Goal: Task Accomplishment & Management: Complete application form

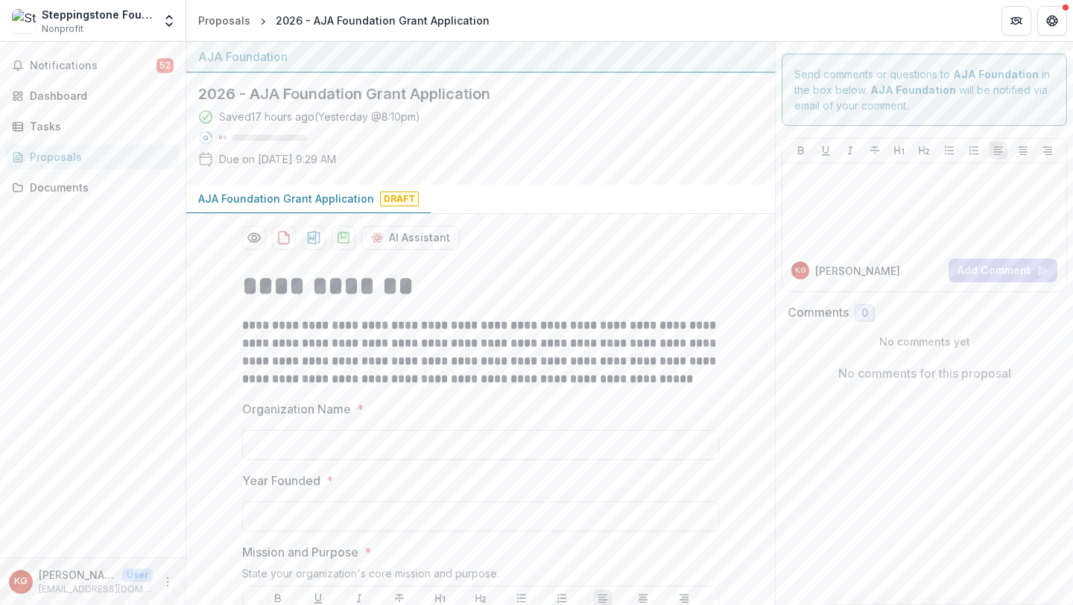
scroll to position [971, 0]
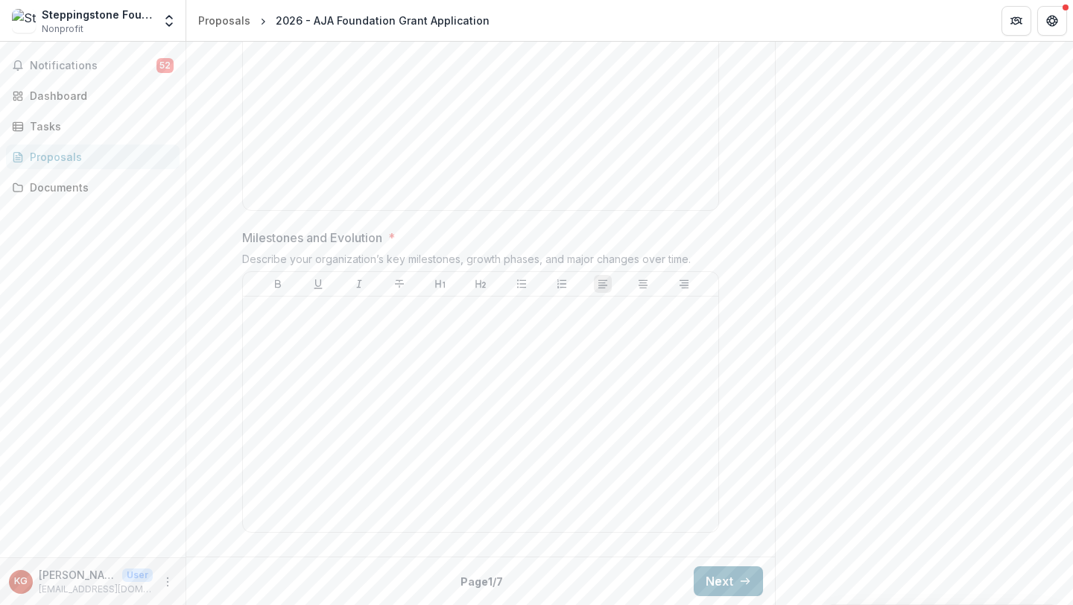
click at [698, 581] on button "Next" at bounding box center [728, 581] width 69 height 30
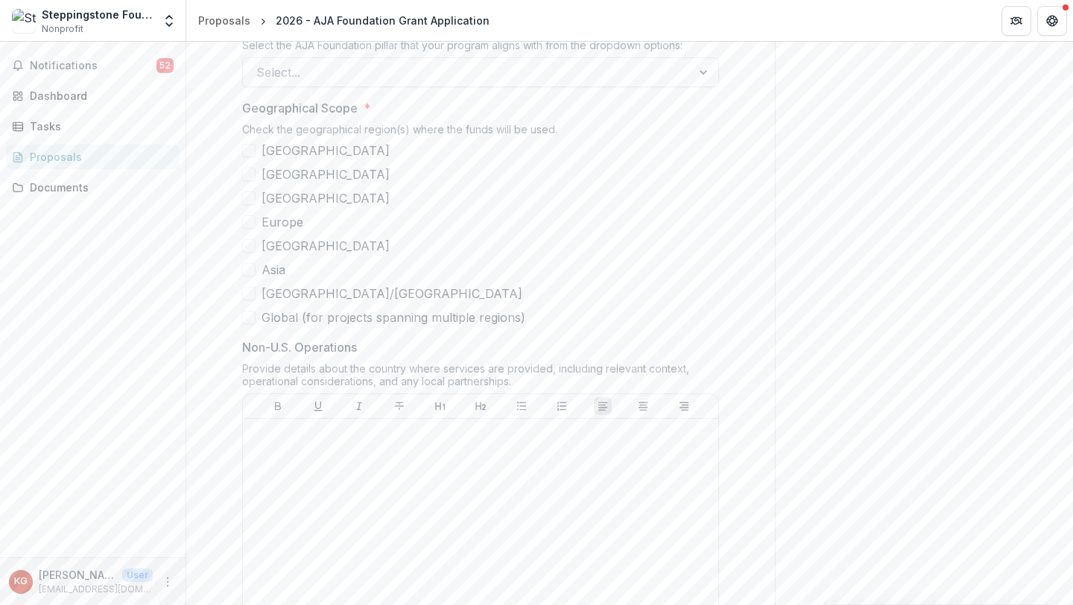
scroll to position [1093, 0]
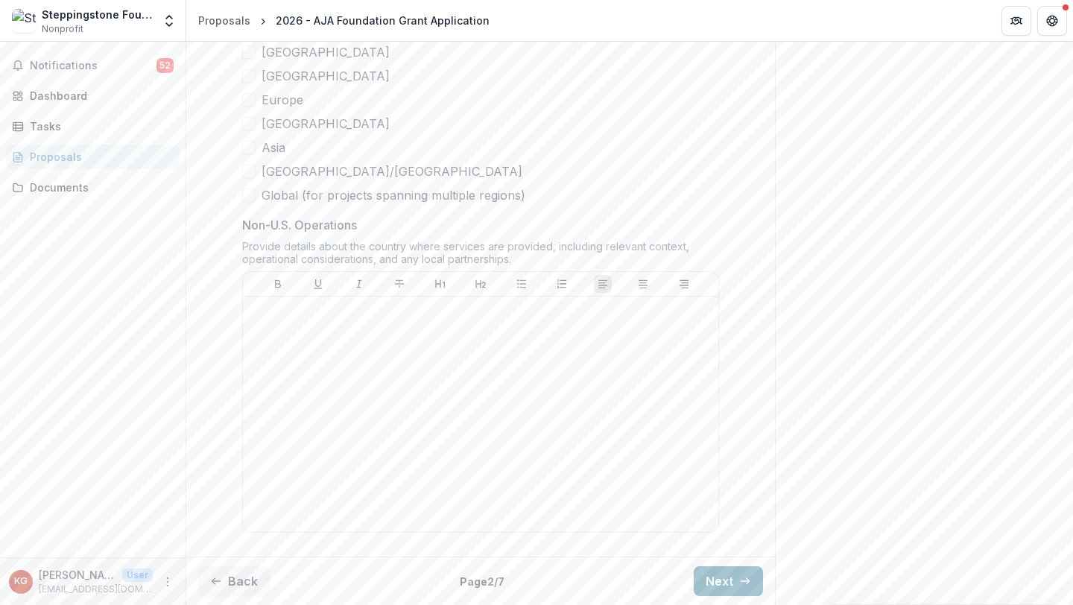
click at [727, 581] on button "Next" at bounding box center [728, 581] width 69 height 30
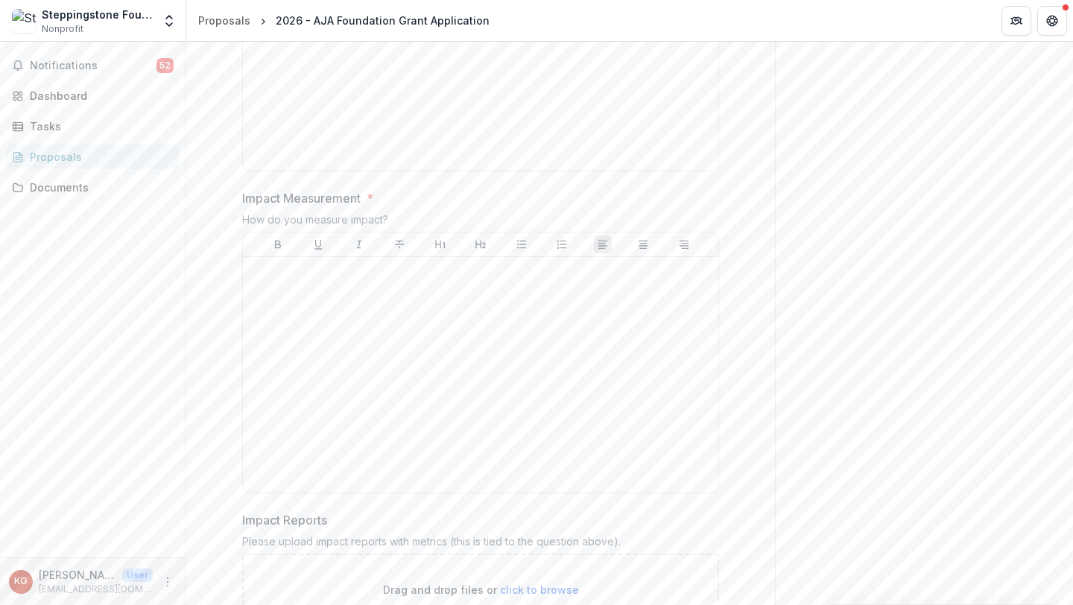
scroll to position [1181, 0]
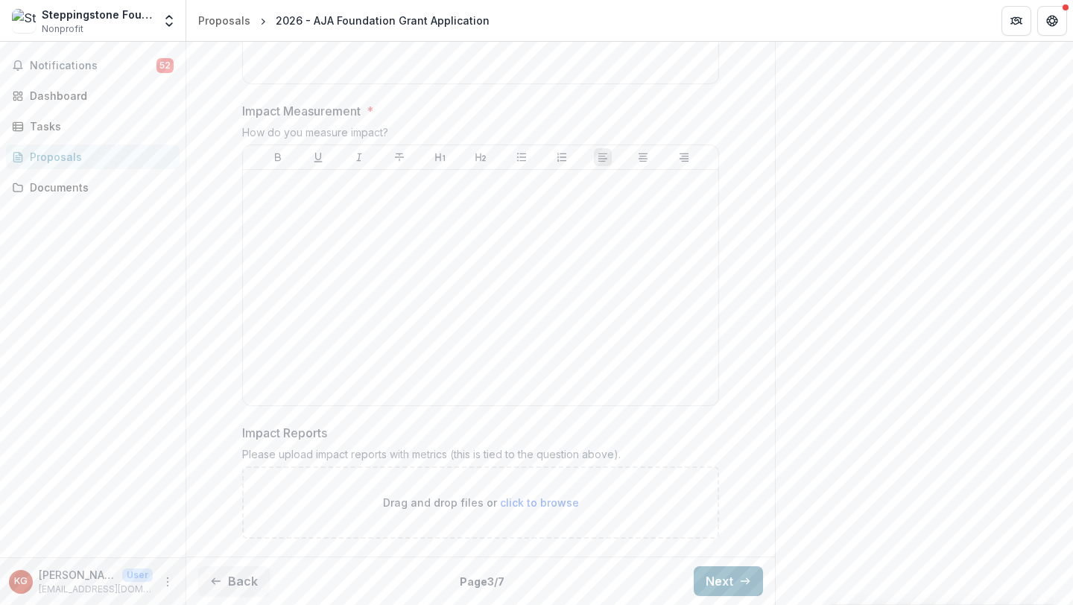
click at [705, 570] on button "Next" at bounding box center [728, 581] width 69 height 30
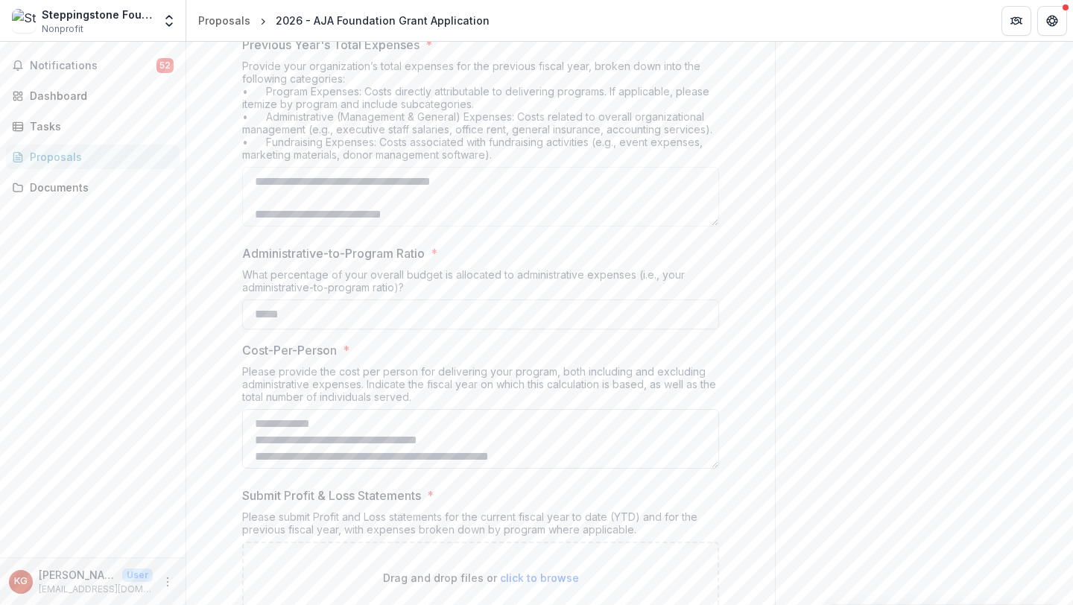
scroll to position [638, 0]
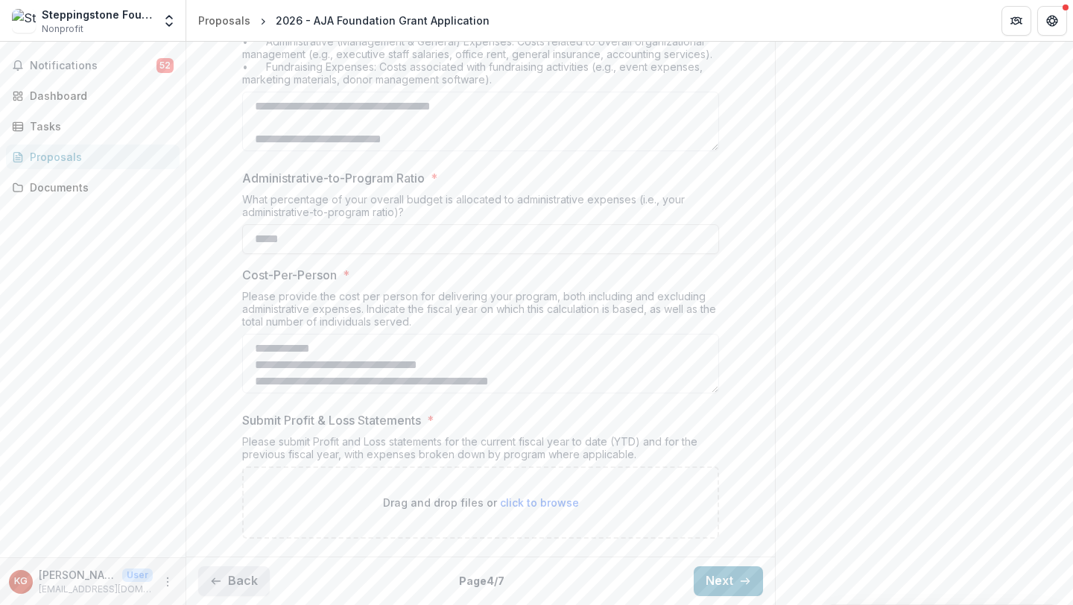
click at [251, 575] on button "Back" at bounding box center [234, 581] width 72 height 30
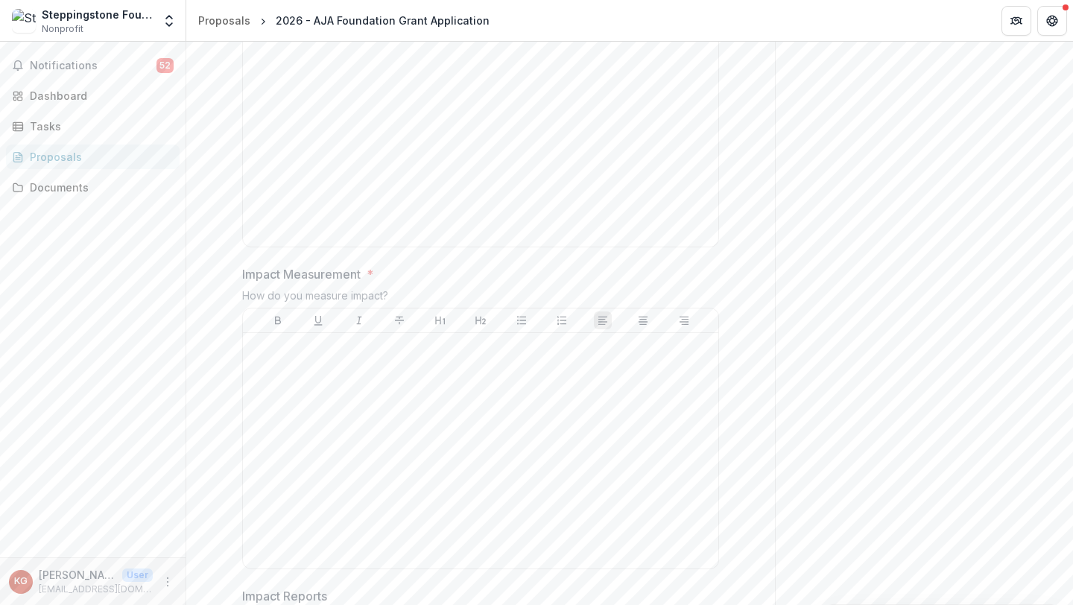
scroll to position [1181, 0]
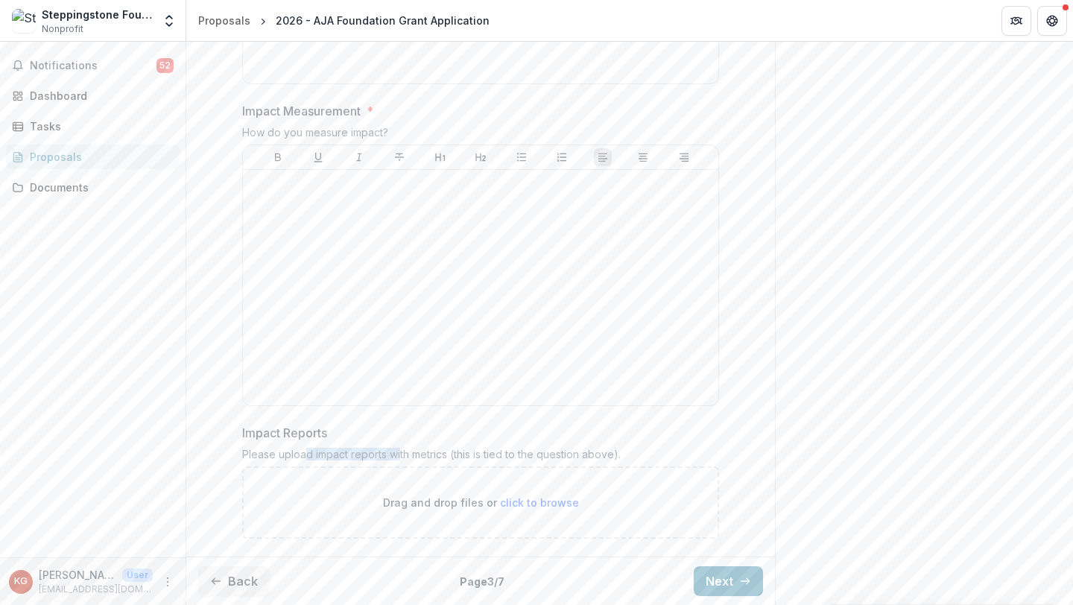
drag, startPoint x: 305, startPoint y: 455, endPoint x: 396, endPoint y: 454, distance: 90.9
click at [396, 454] on div "Please upload impact reports with metrics (this is tied to the question above)." at bounding box center [480, 457] width 477 height 19
click at [434, 451] on div "Please upload impact reports with metrics (this is tied to the question above)." at bounding box center [480, 457] width 477 height 19
click at [730, 572] on button "Next" at bounding box center [728, 581] width 69 height 30
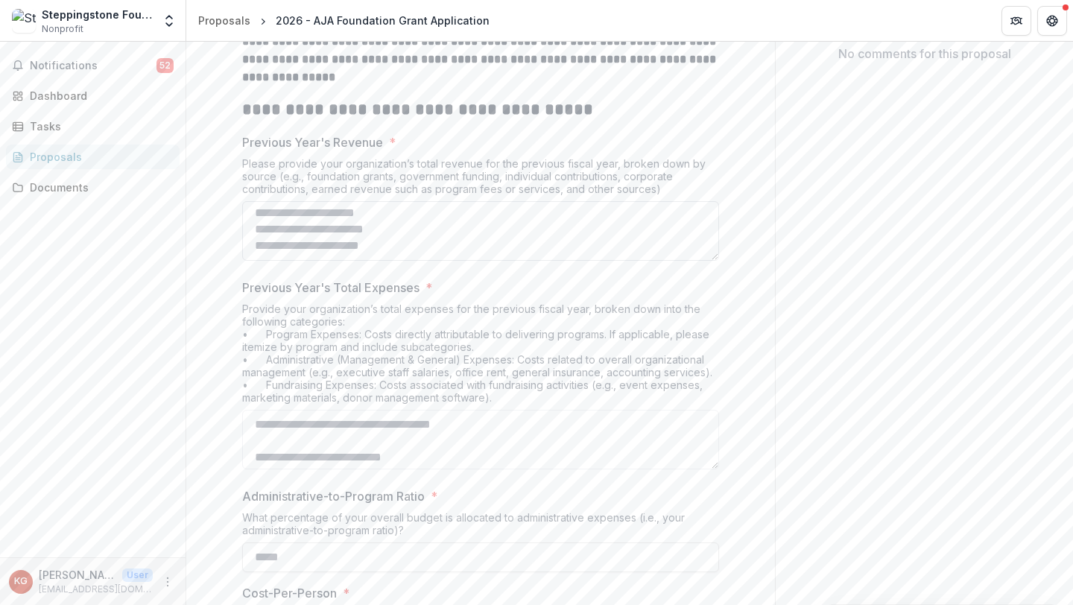
scroll to position [0, 0]
drag, startPoint x: 251, startPoint y: 215, endPoint x: 413, endPoint y: 260, distance: 167.8
click at [413, 260] on textarea "Previous Year's Revenue *" at bounding box center [480, 231] width 477 height 60
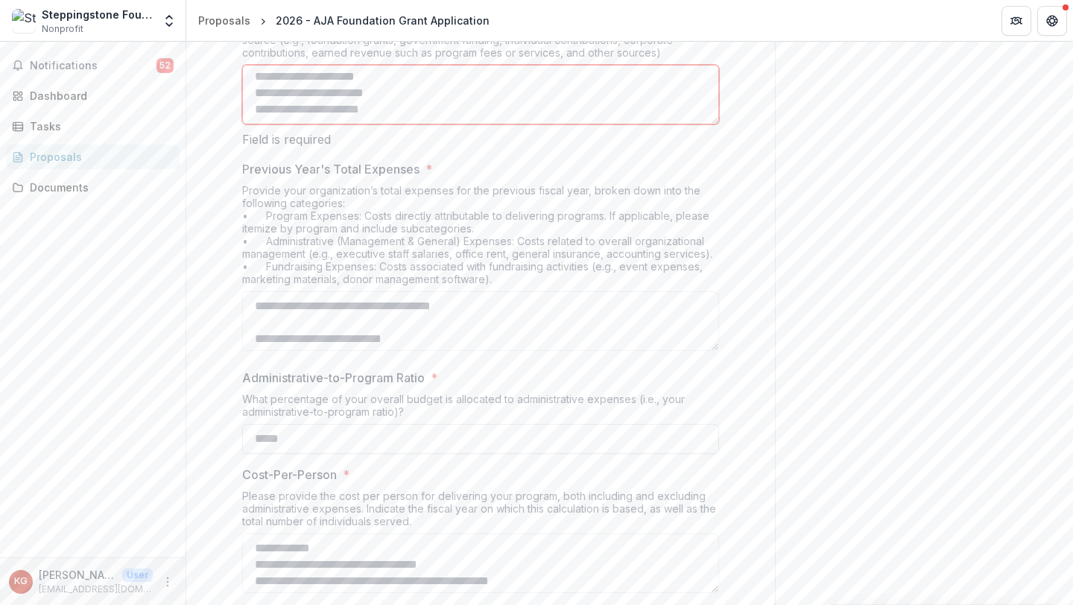
scroll to position [443, 0]
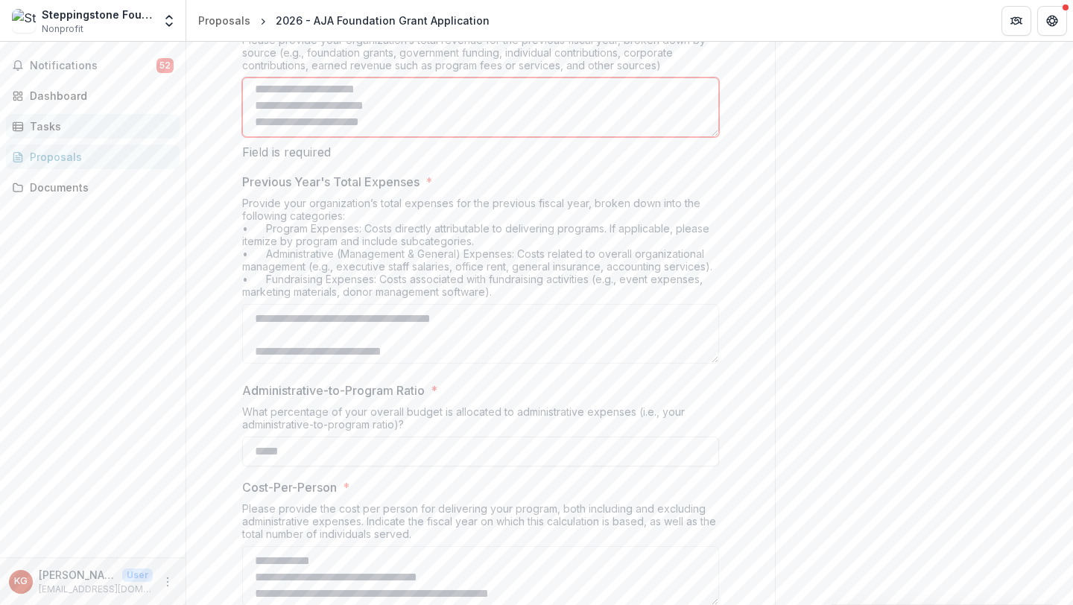
click at [129, 135] on link "Tasks" at bounding box center [93, 126] width 174 height 25
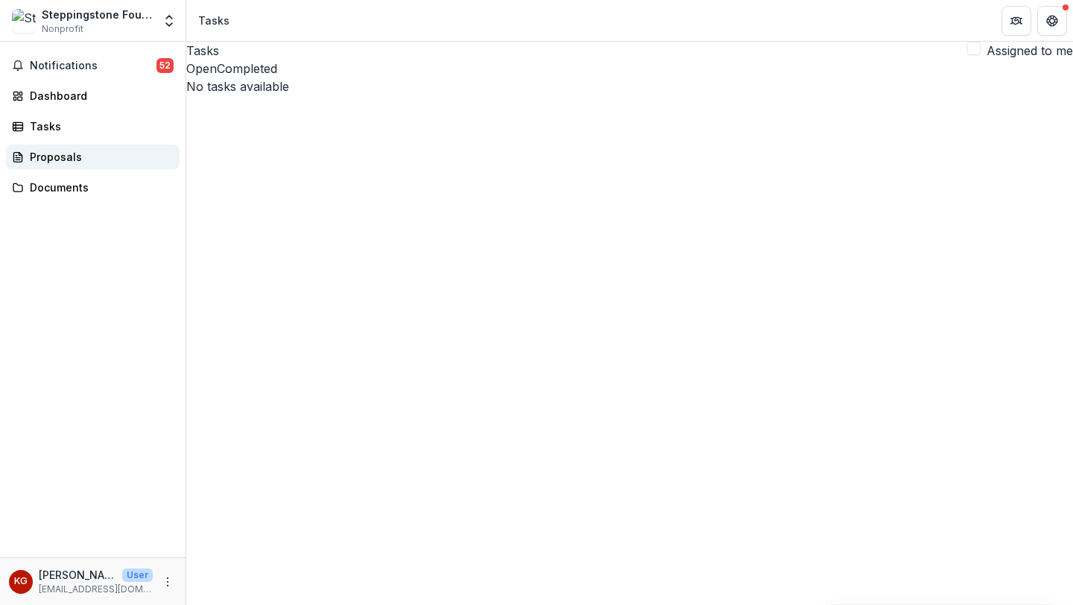
click at [119, 148] on link "Proposals" at bounding box center [93, 157] width 174 height 25
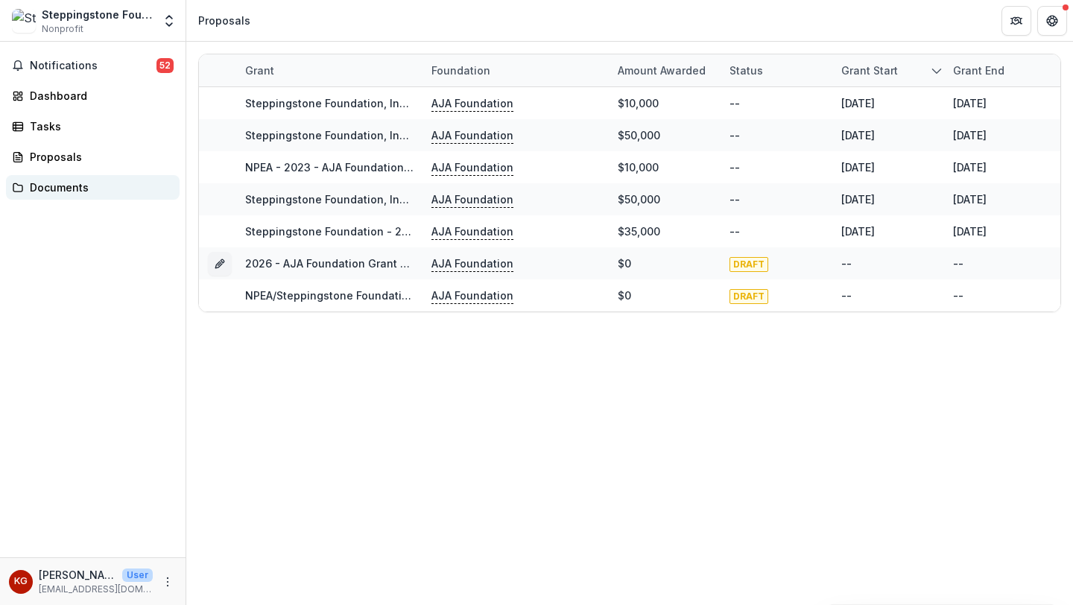
click at [94, 188] on div "Documents" at bounding box center [99, 188] width 138 height 16
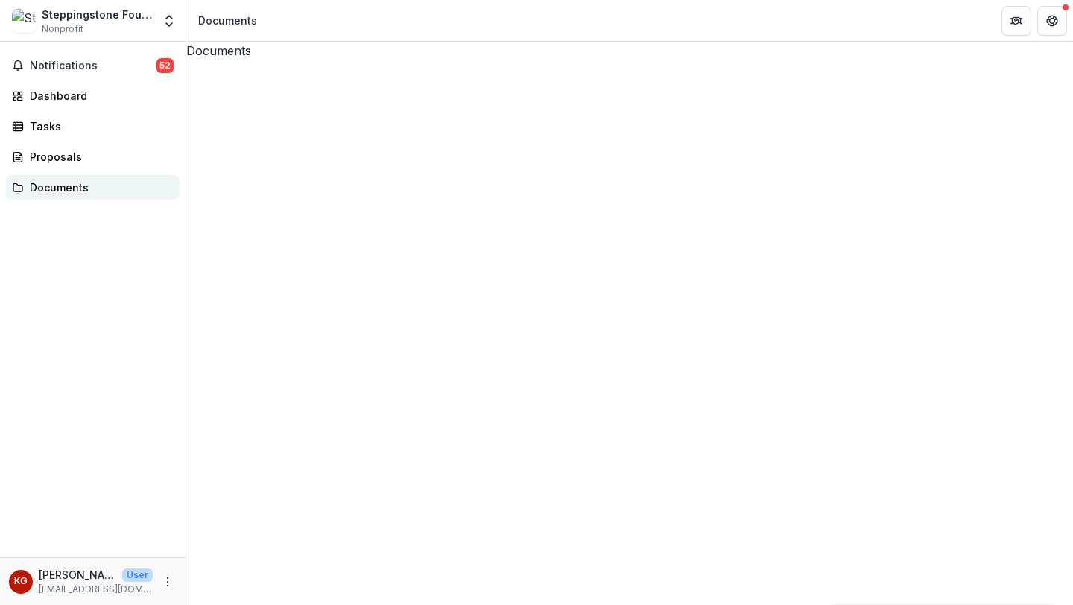
click at [77, 183] on div "Documents" at bounding box center [99, 188] width 138 height 16
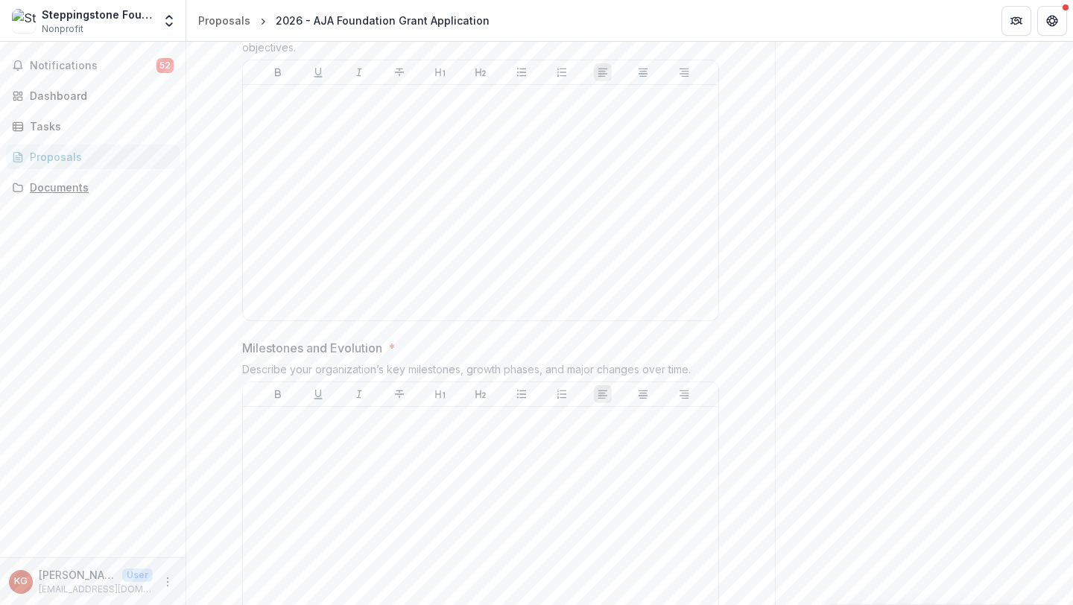
scroll to position [971, 0]
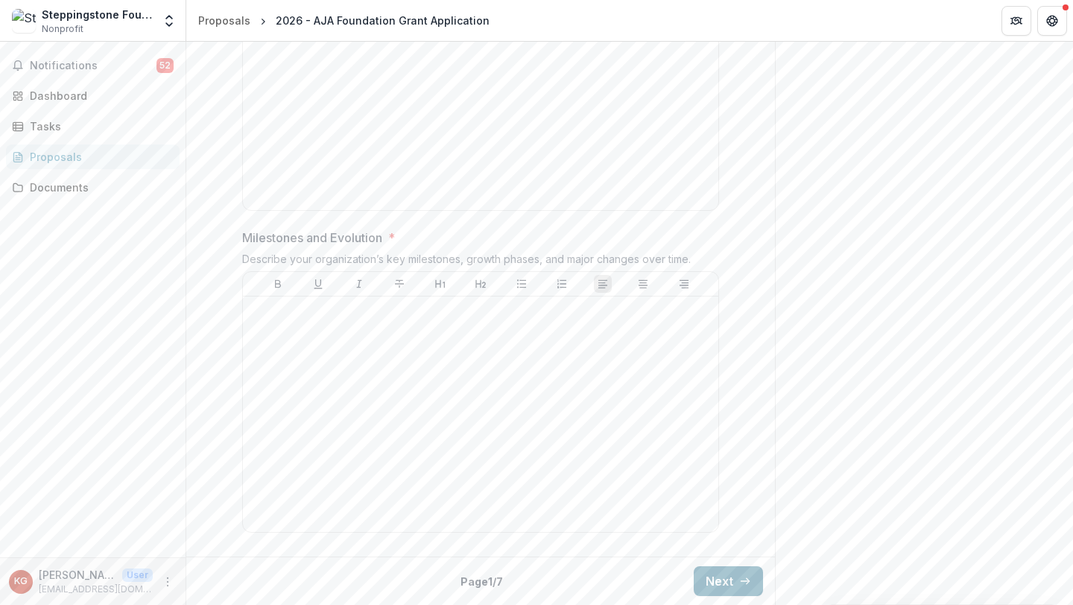
click at [694, 581] on button "Next" at bounding box center [728, 581] width 69 height 30
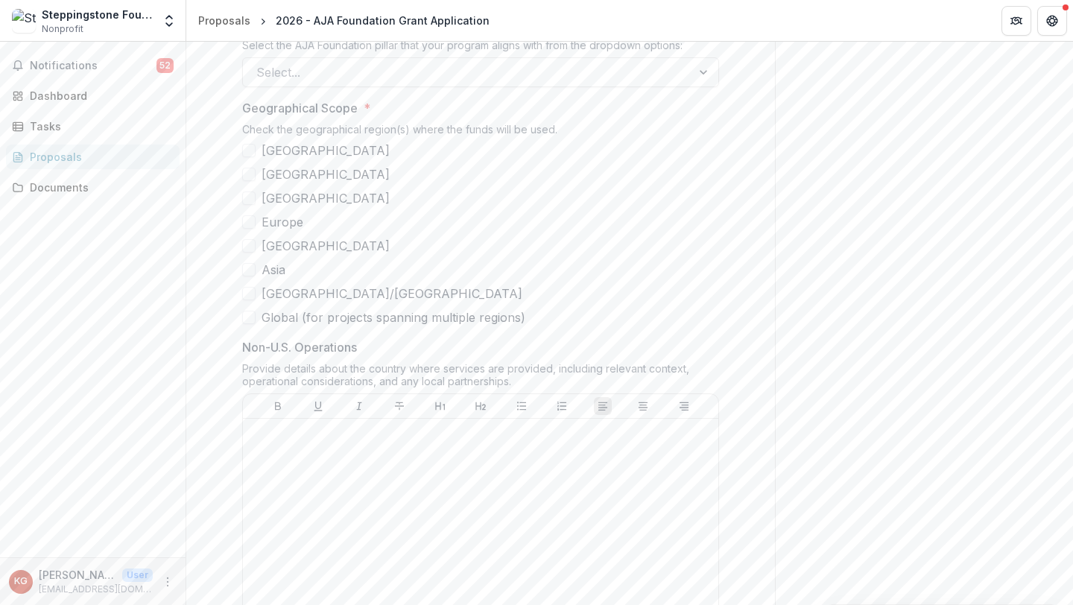
scroll to position [1093, 0]
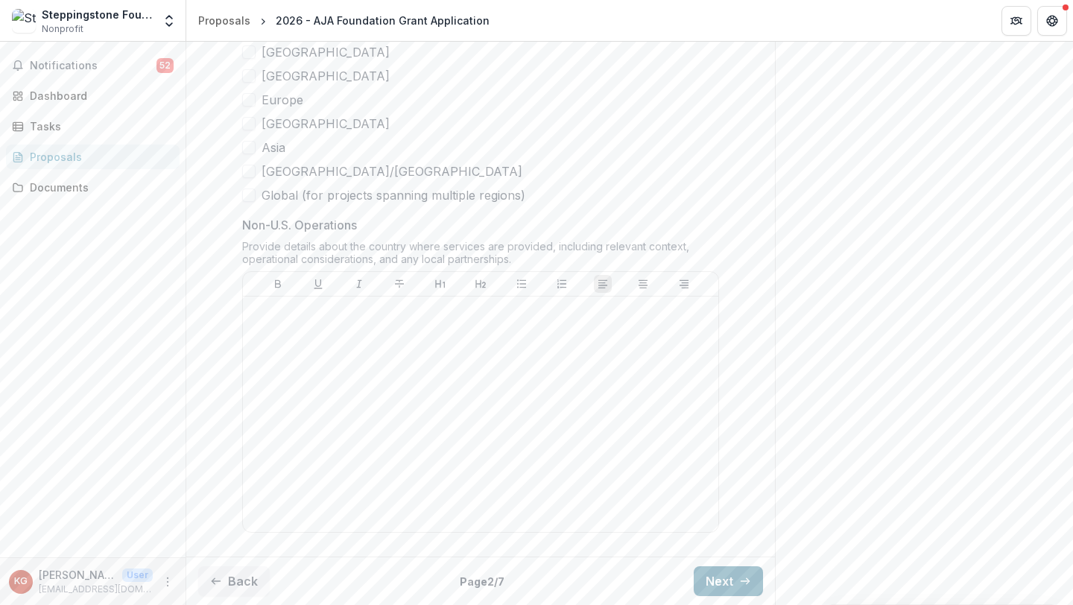
click at [717, 581] on button "Next" at bounding box center [728, 581] width 69 height 30
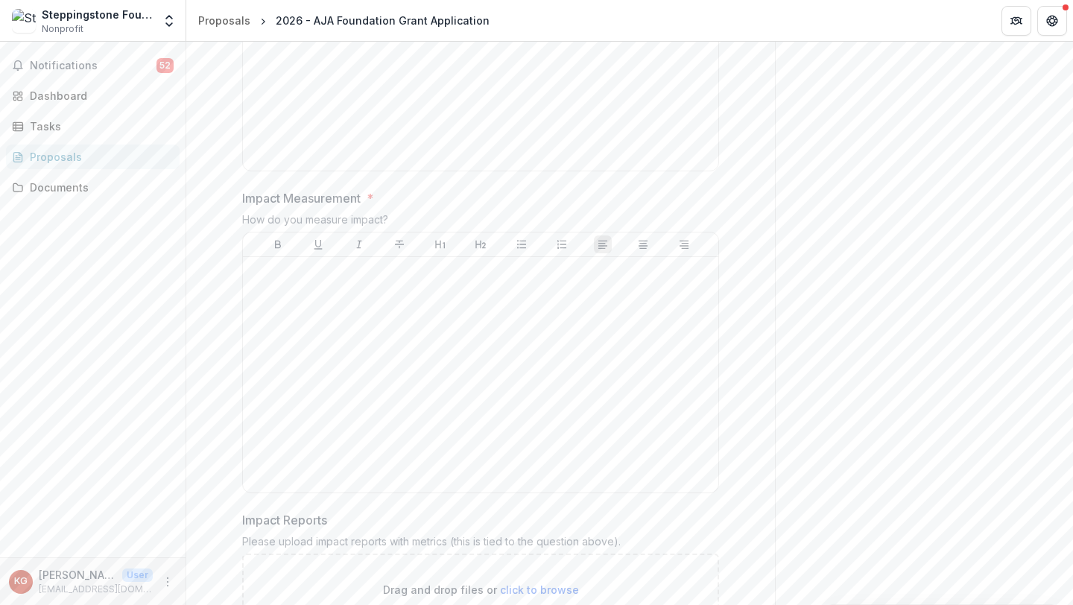
scroll to position [1181, 0]
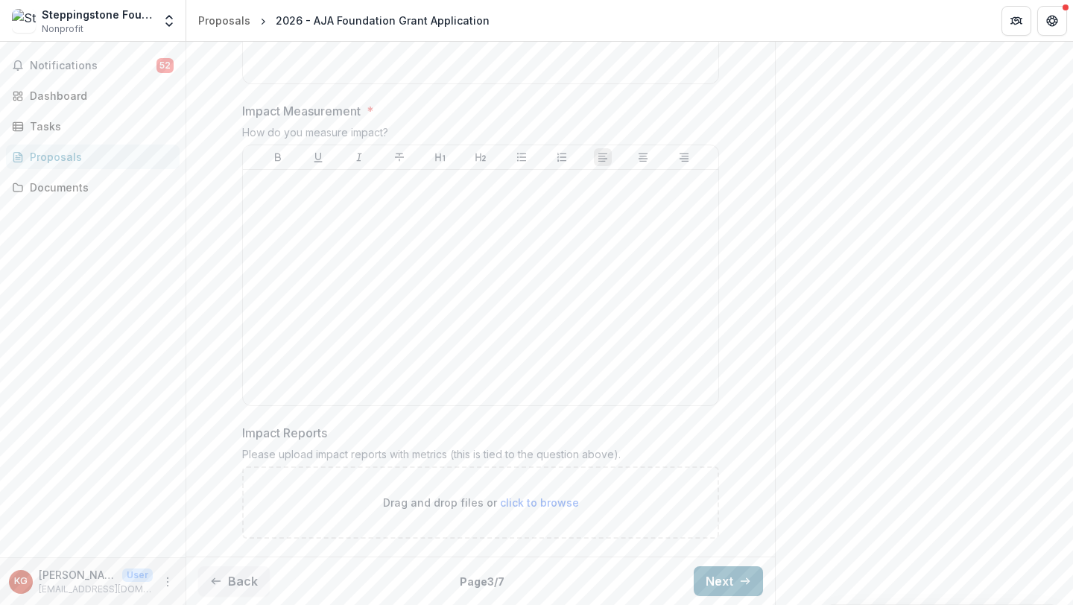
click at [724, 571] on button "Next" at bounding box center [728, 581] width 69 height 30
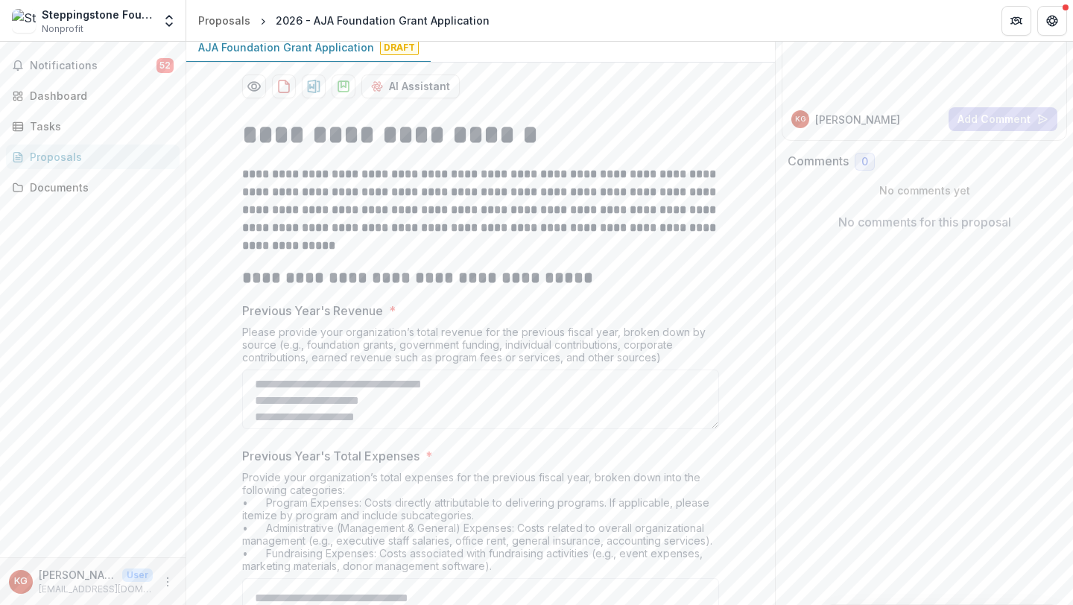
scroll to position [638, 0]
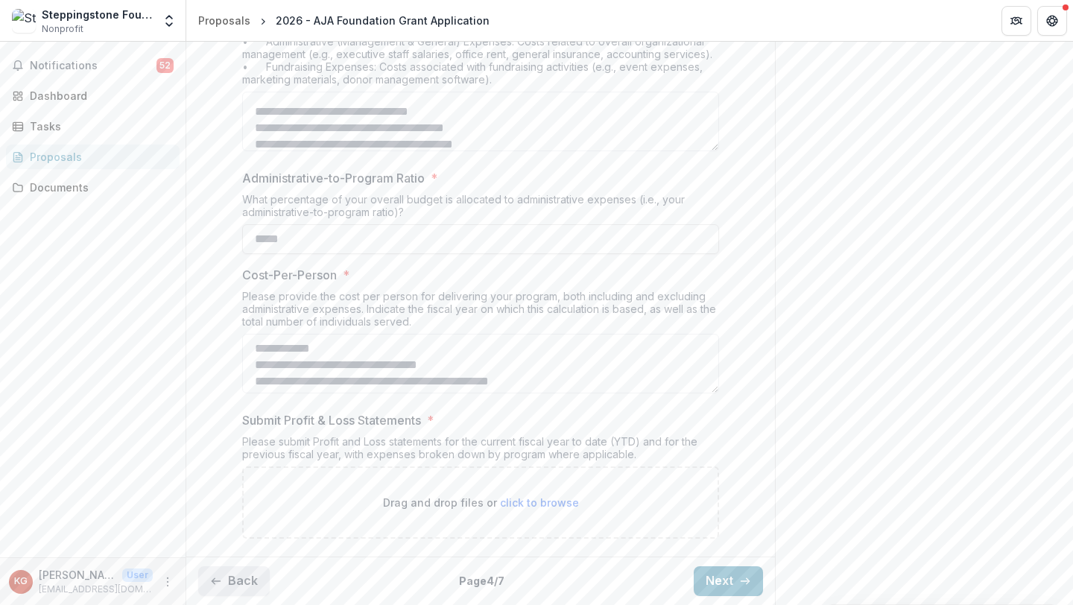
click at [255, 583] on button "Back" at bounding box center [234, 581] width 72 height 30
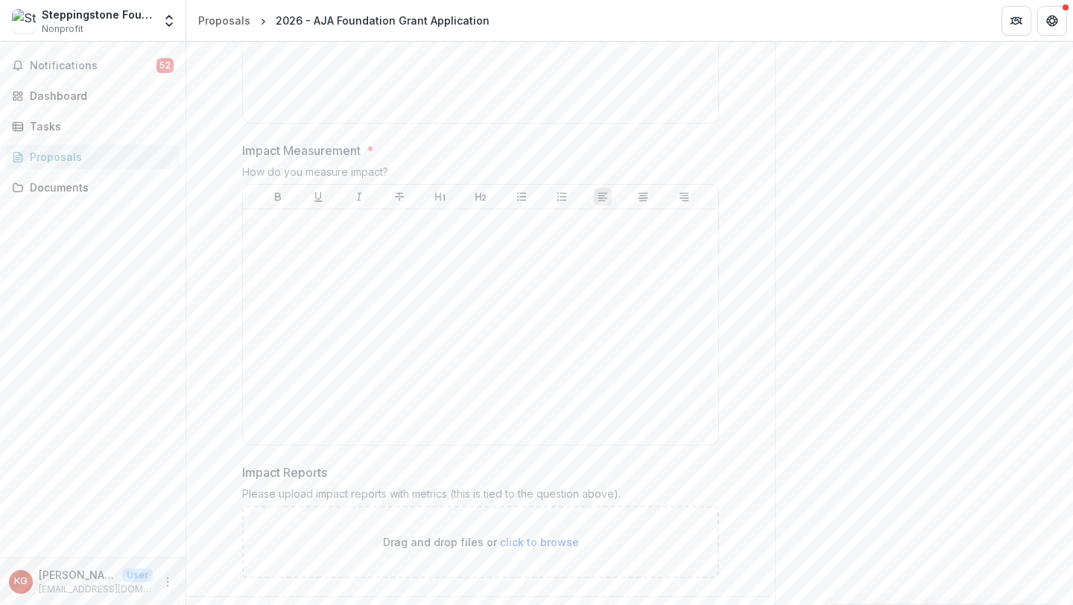
scroll to position [1181, 0]
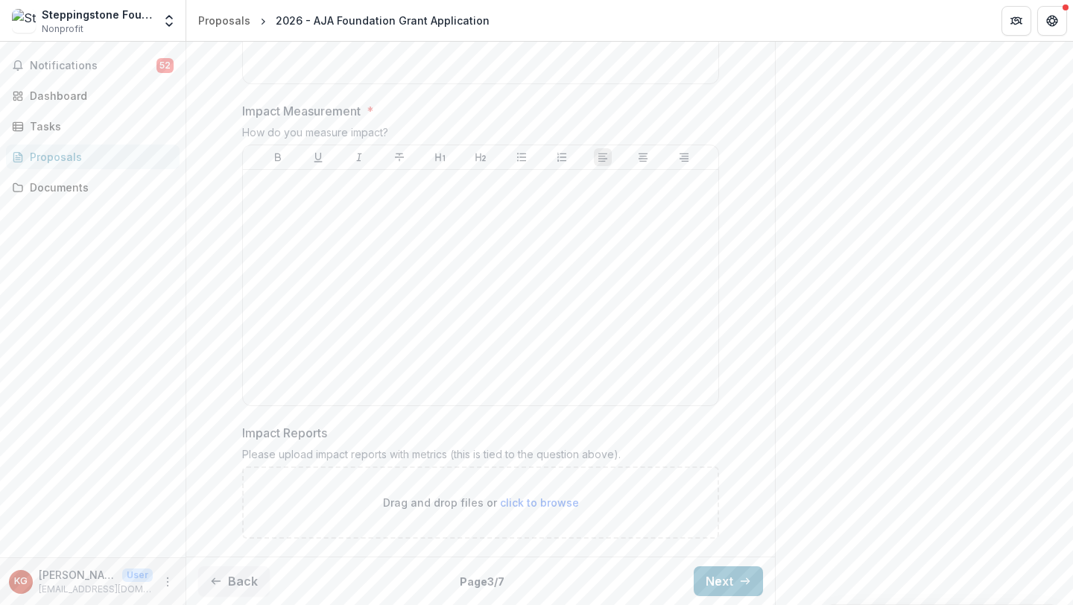
click at [394, 453] on div "Please upload impact reports with metrics (this is tied to the question above)." at bounding box center [480, 457] width 477 height 19
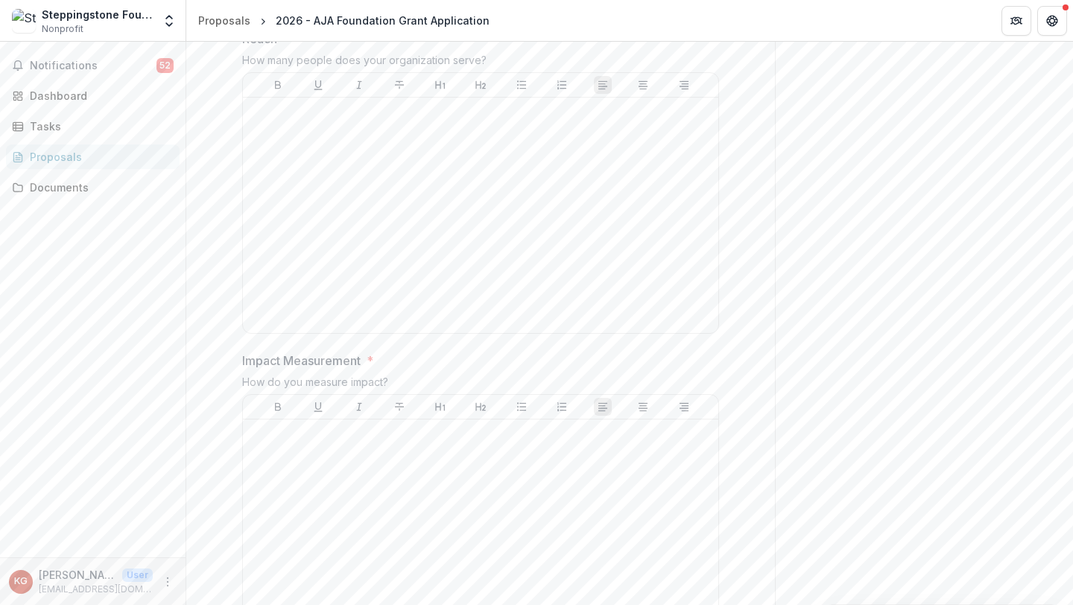
scroll to position [860, 0]
